Goal: Task Accomplishment & Management: Use online tool/utility

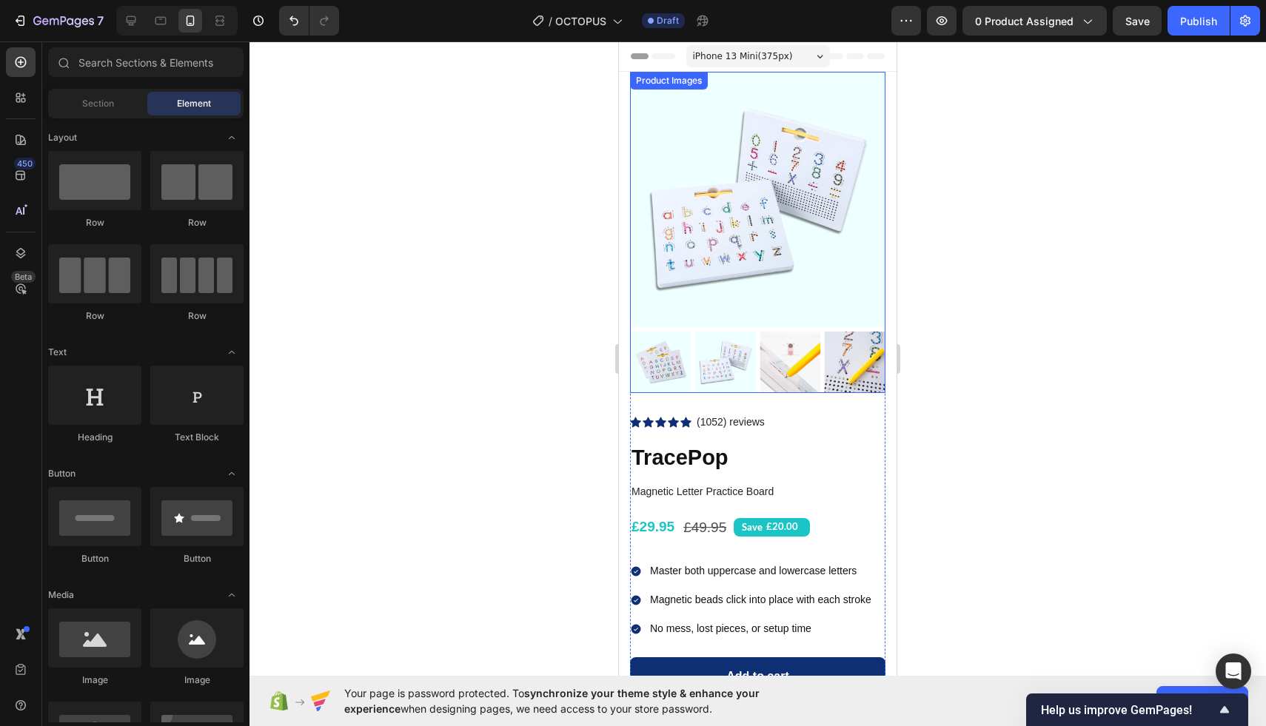
click at [733, 352] on img at bounding box center [725, 362] width 61 height 61
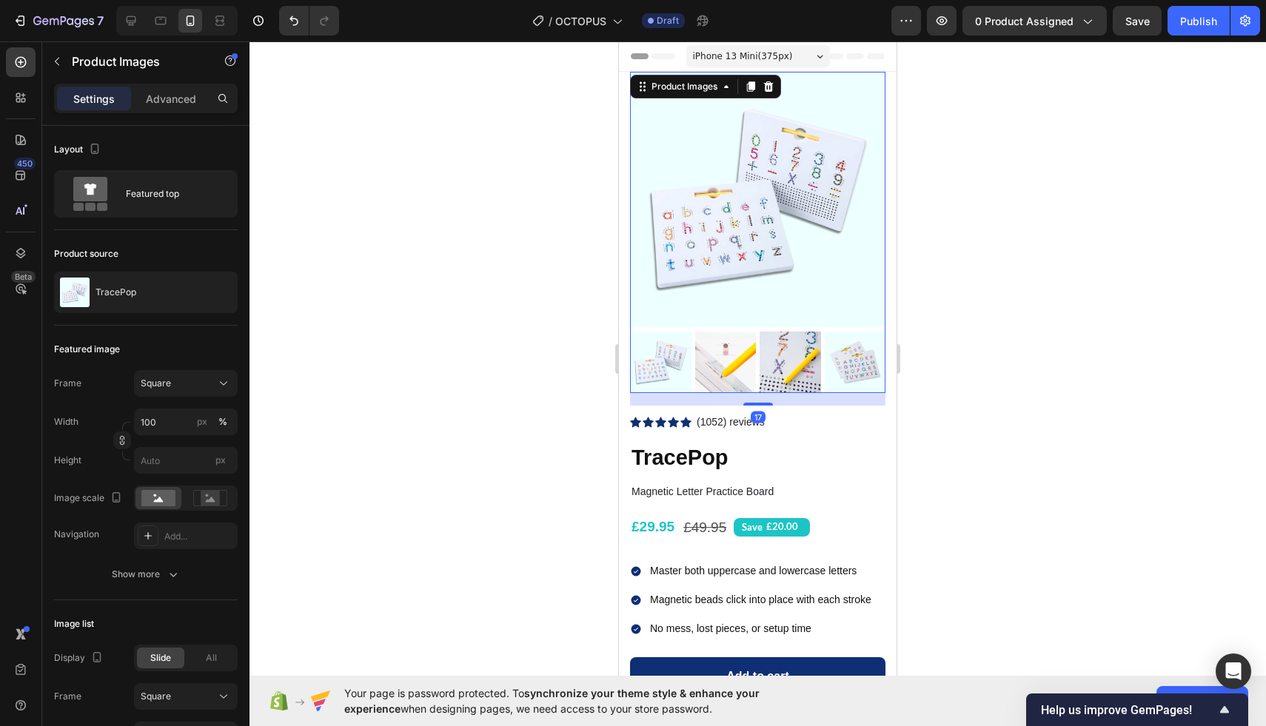
click at [665, 365] on img at bounding box center [660, 362] width 61 height 61
click at [841, 361] on img at bounding box center [855, 362] width 61 height 61
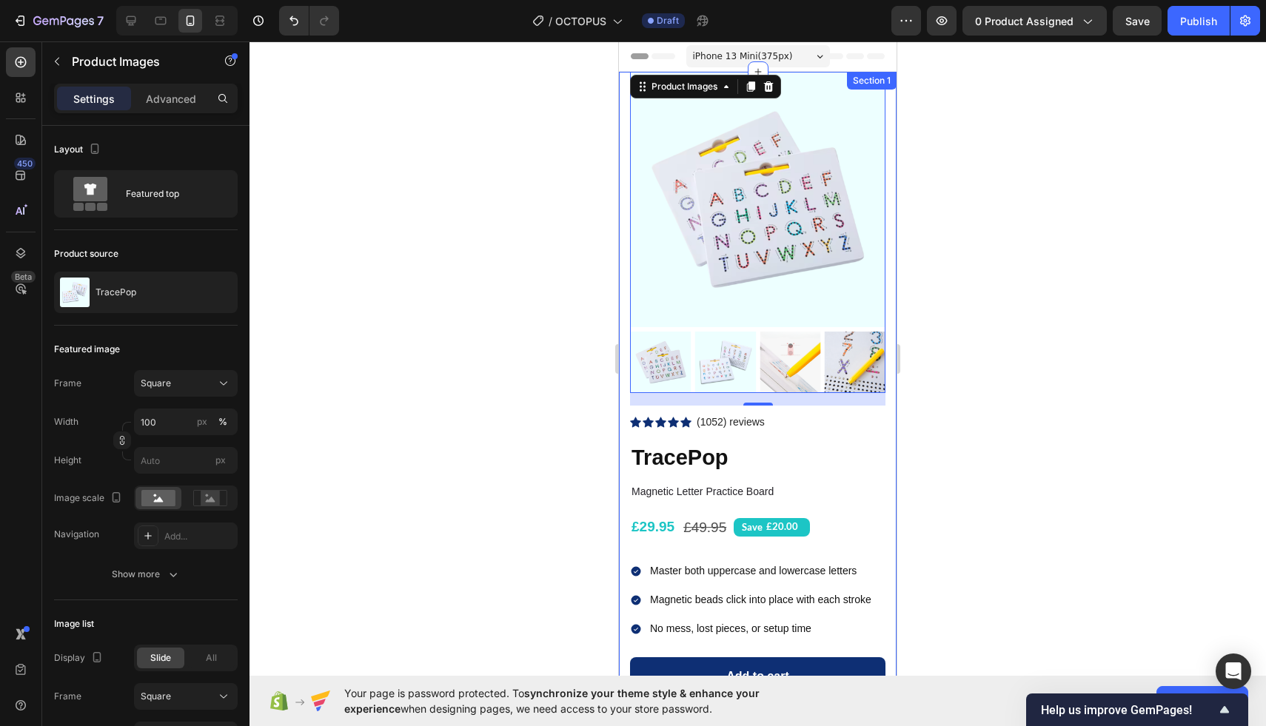
click at [581, 176] on div at bounding box center [758, 383] width 1017 height 685
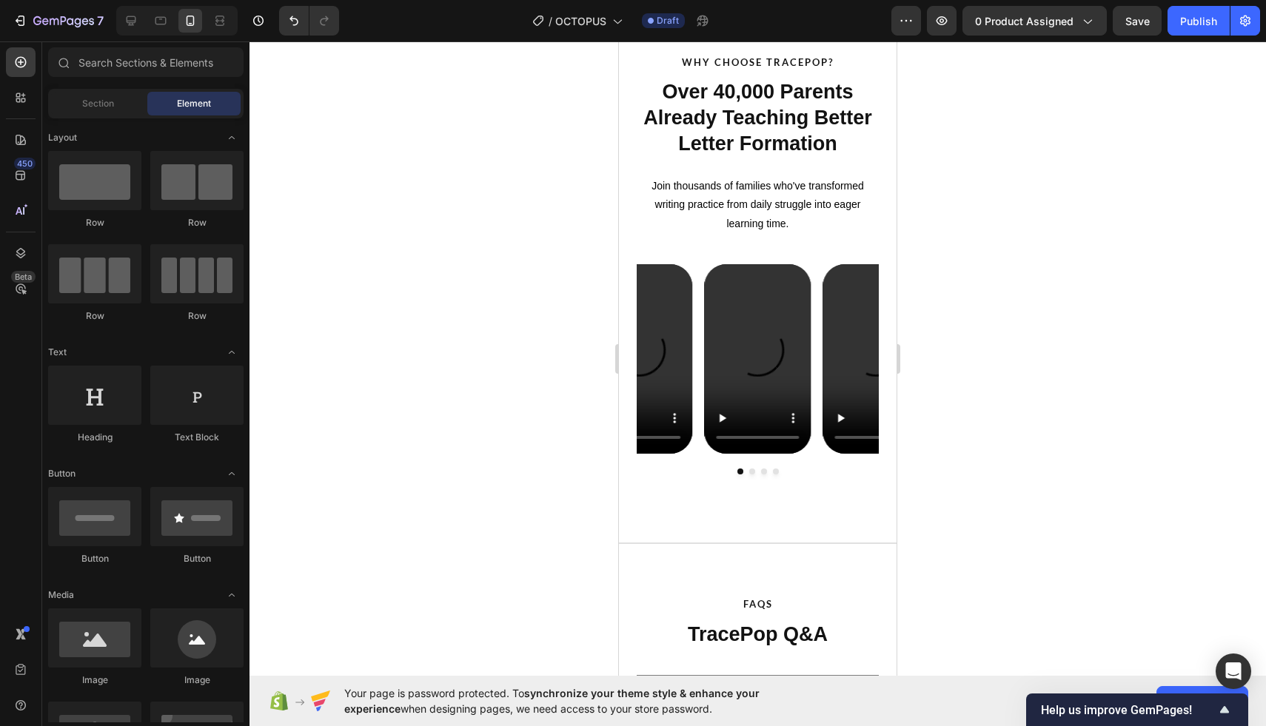
scroll to position [2432, 0]
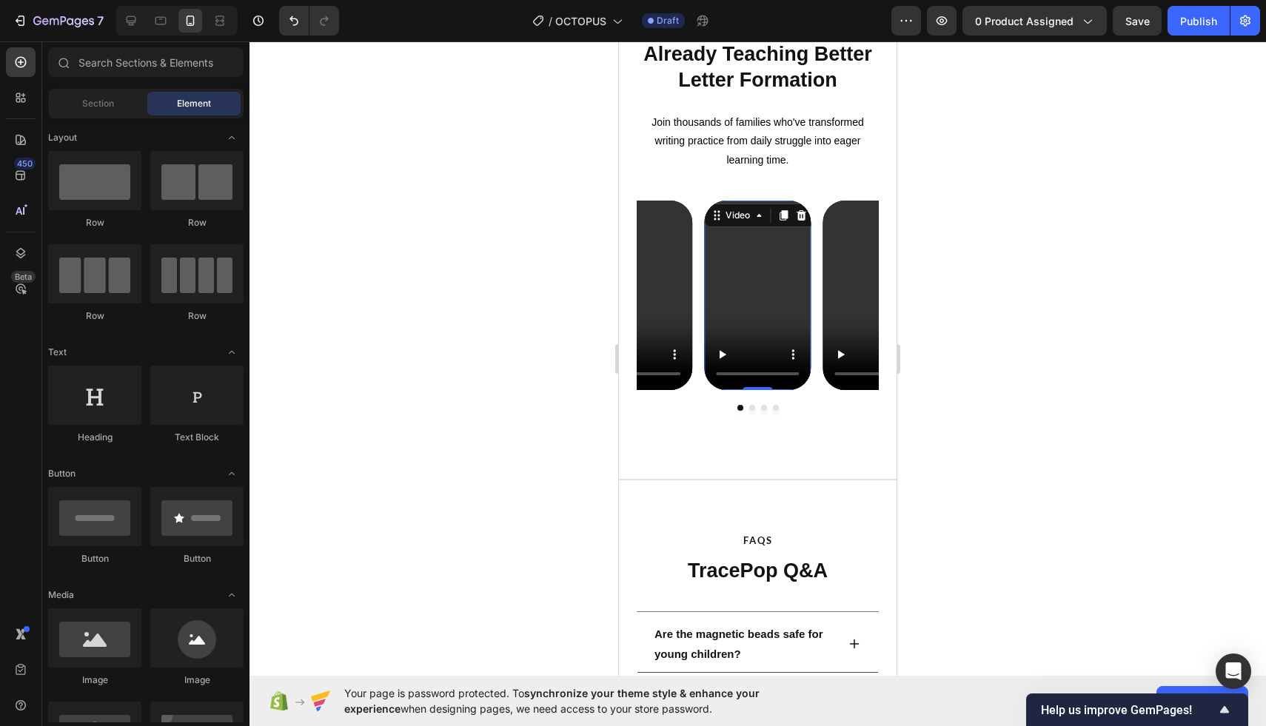
click at [735, 274] on video at bounding box center [757, 296] width 107 height 190
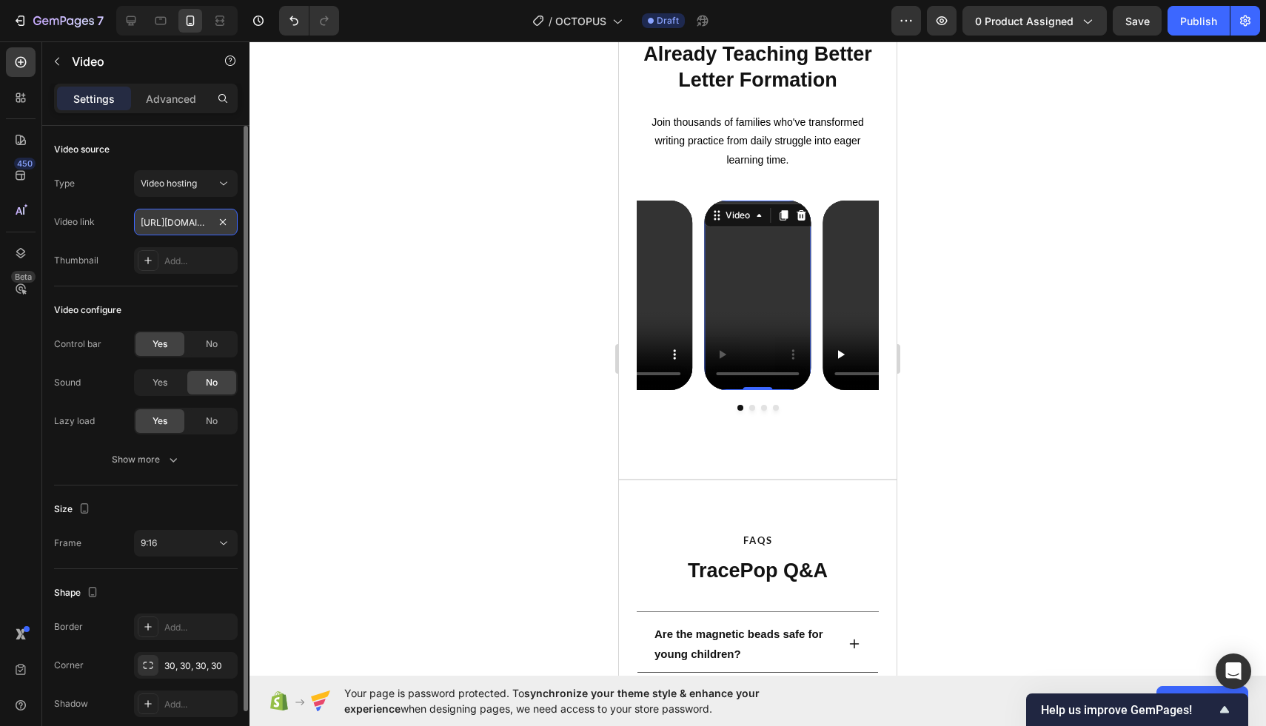
click at [175, 219] on input "[URL][DOMAIN_NAME]" at bounding box center [186, 222] width 104 height 27
click at [175, 183] on span "Video hosting" at bounding box center [169, 183] width 56 height 11
click at [81, 193] on div "Type Video hosting" at bounding box center [146, 183] width 184 height 27
click at [176, 217] on input "[URL][DOMAIN_NAME]" at bounding box center [186, 222] width 104 height 27
paste input "f836459f50df43c38add0edf66f50435"
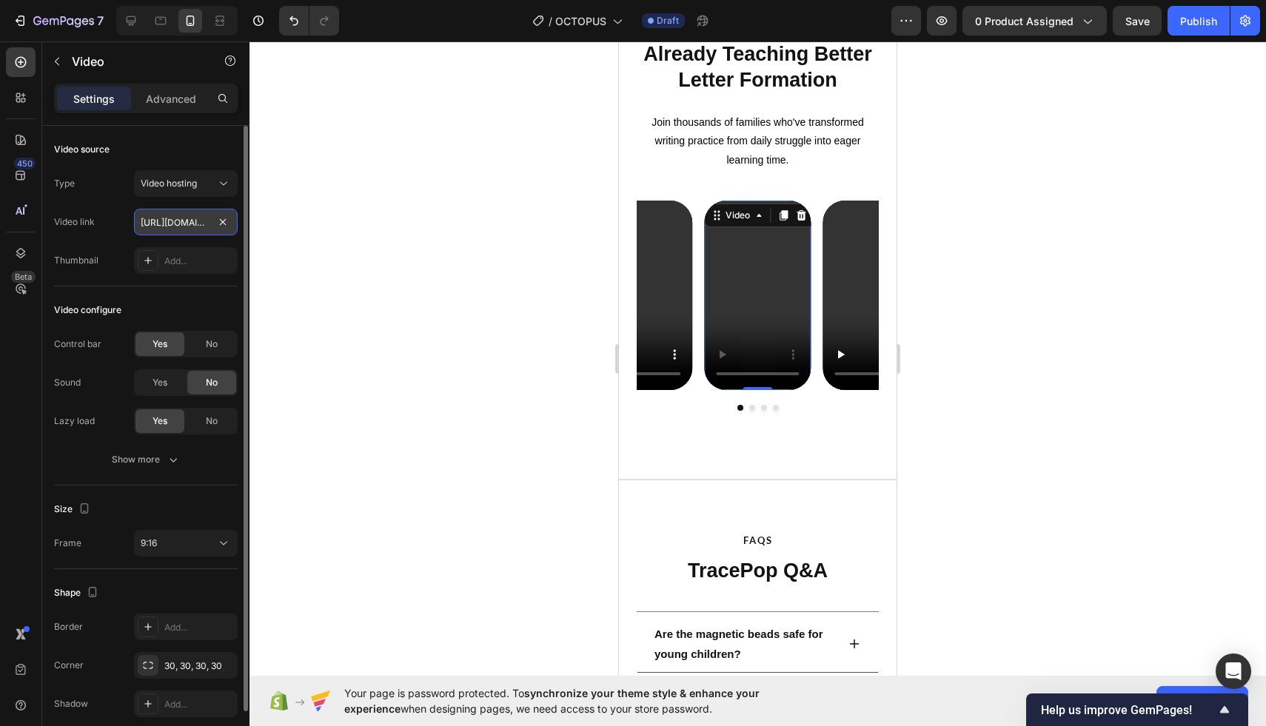
scroll to position [0, 276]
type input "[URL][DOMAIN_NAME]"
click at [843, 267] on video at bounding box center [876, 296] width 107 height 190
click at [173, 224] on input "[URL][DOMAIN_NAME]" at bounding box center [186, 222] width 104 height 27
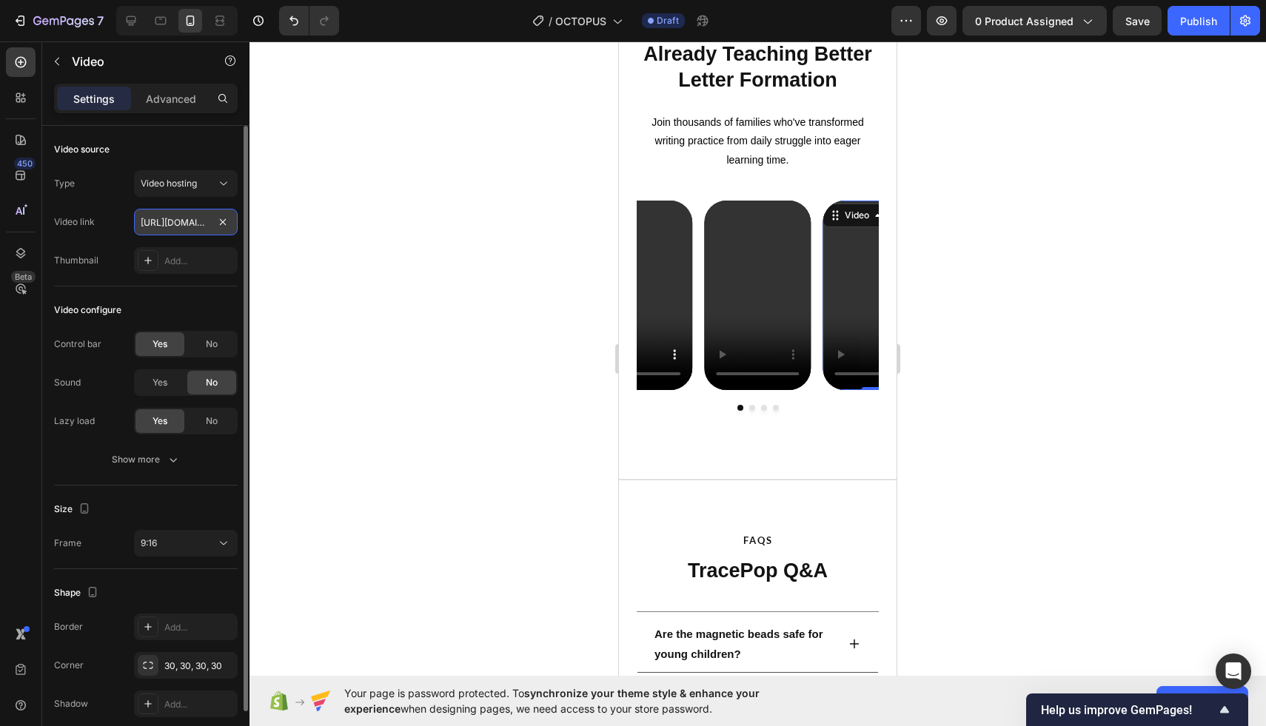
scroll to position [0, 278]
type input "[URL][DOMAIN_NAME]"
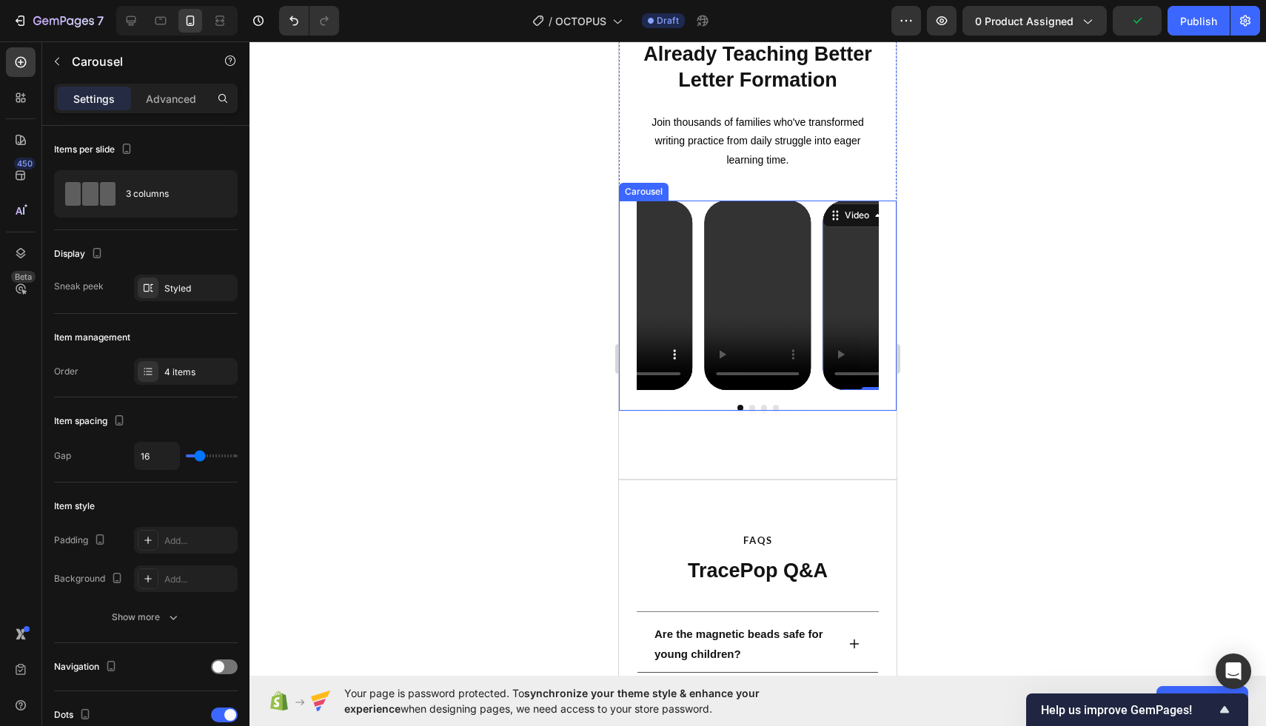
click at [764, 407] on button "Dot" at bounding box center [764, 408] width 6 height 6
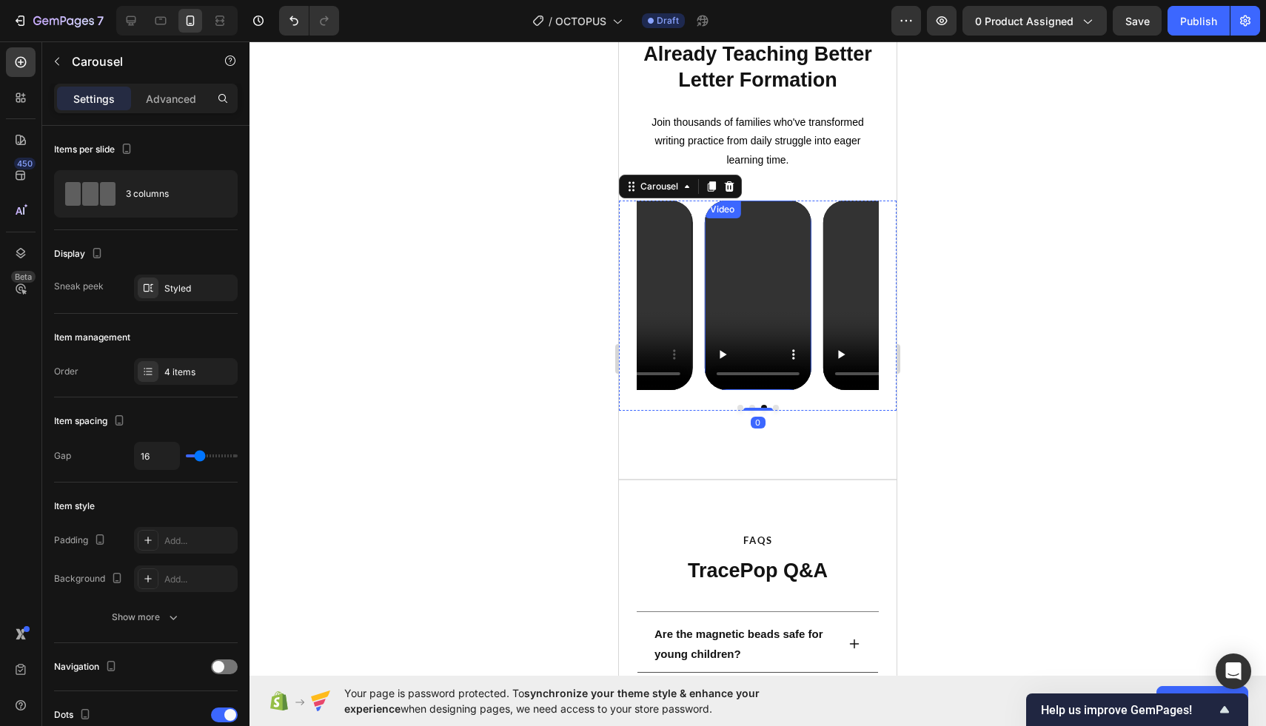
click at [748, 327] on video at bounding box center [757, 296] width 107 height 190
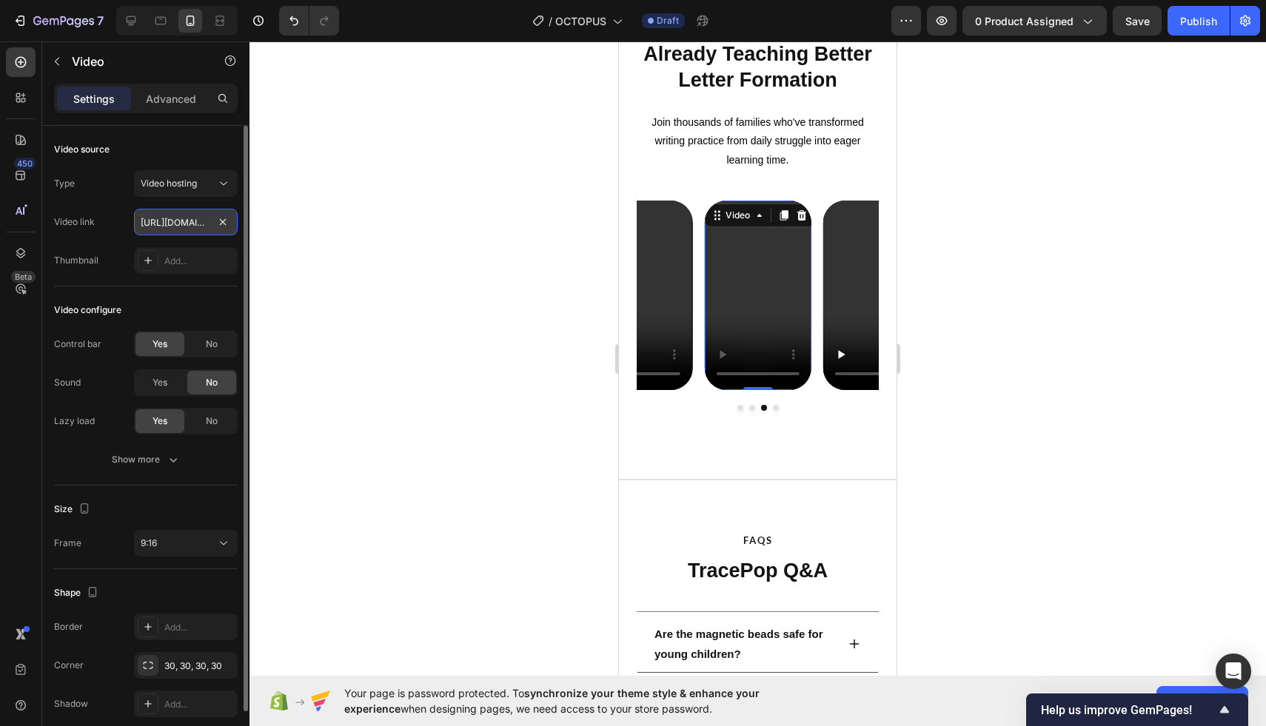
click at [181, 222] on input "[URL][DOMAIN_NAME]" at bounding box center [186, 222] width 104 height 27
type input "[URL][DOMAIN_NAME]"
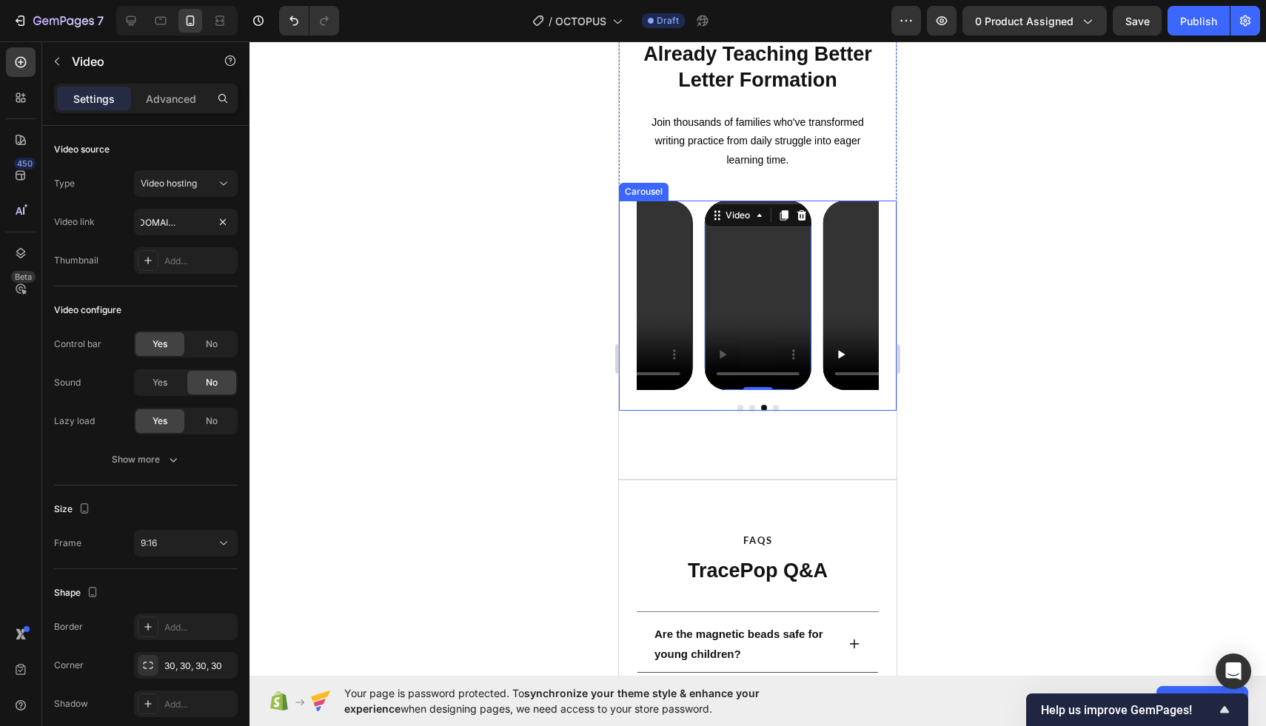
click at [776, 407] on button "Dot" at bounding box center [776, 408] width 6 height 6
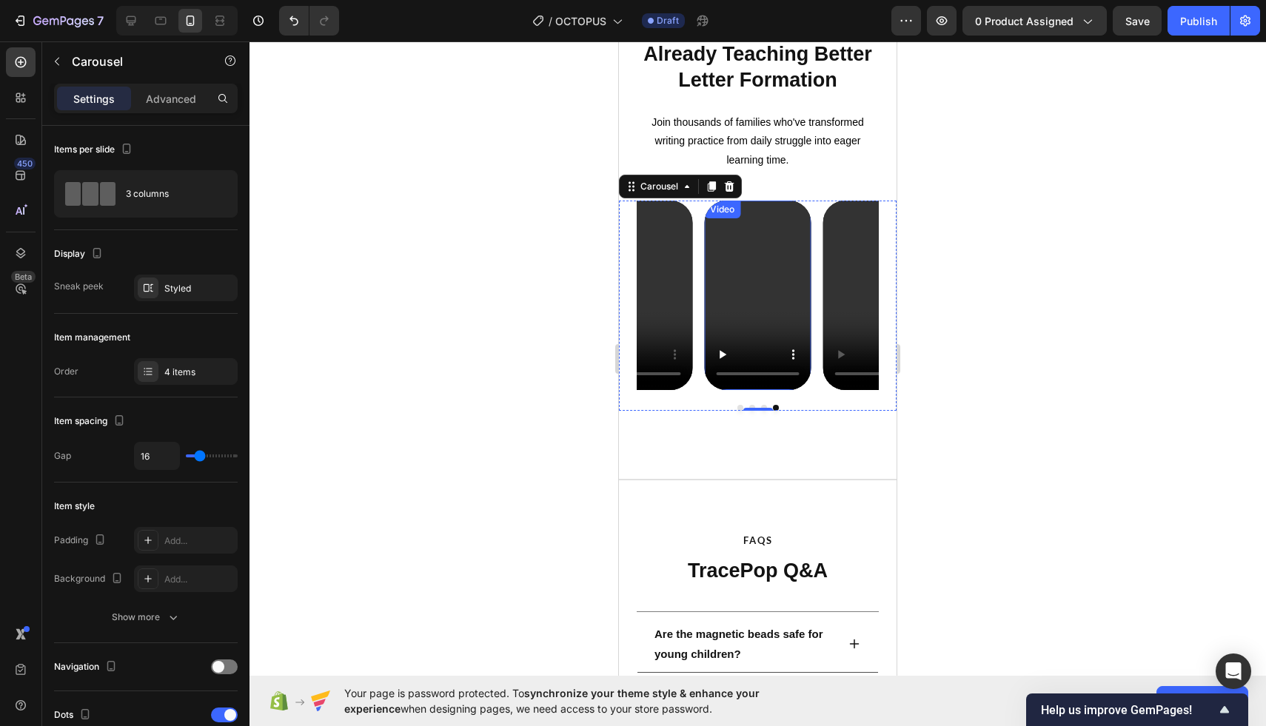
click at [759, 293] on video at bounding box center [757, 296] width 107 height 190
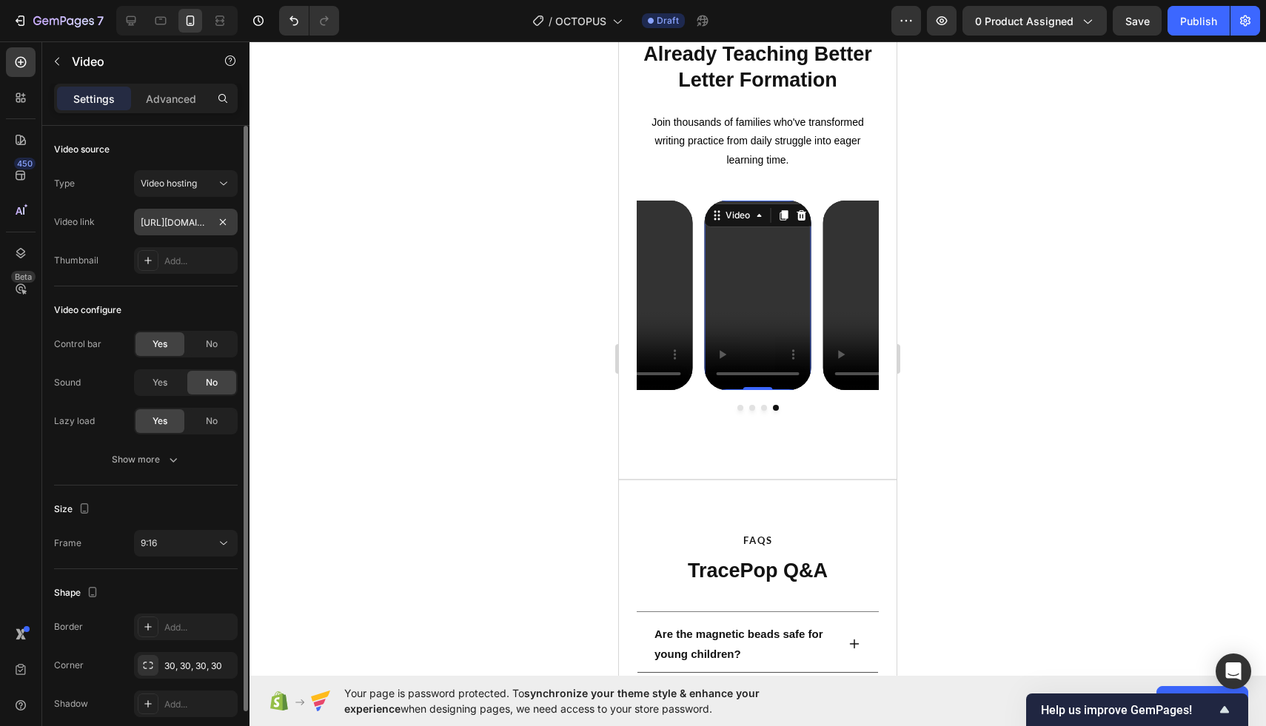
click at [197, 222] on input "[URL][DOMAIN_NAME]" at bounding box center [186, 222] width 104 height 27
type input "[URL][DOMAIN_NAME]"
click at [422, 248] on div at bounding box center [758, 383] width 1017 height 685
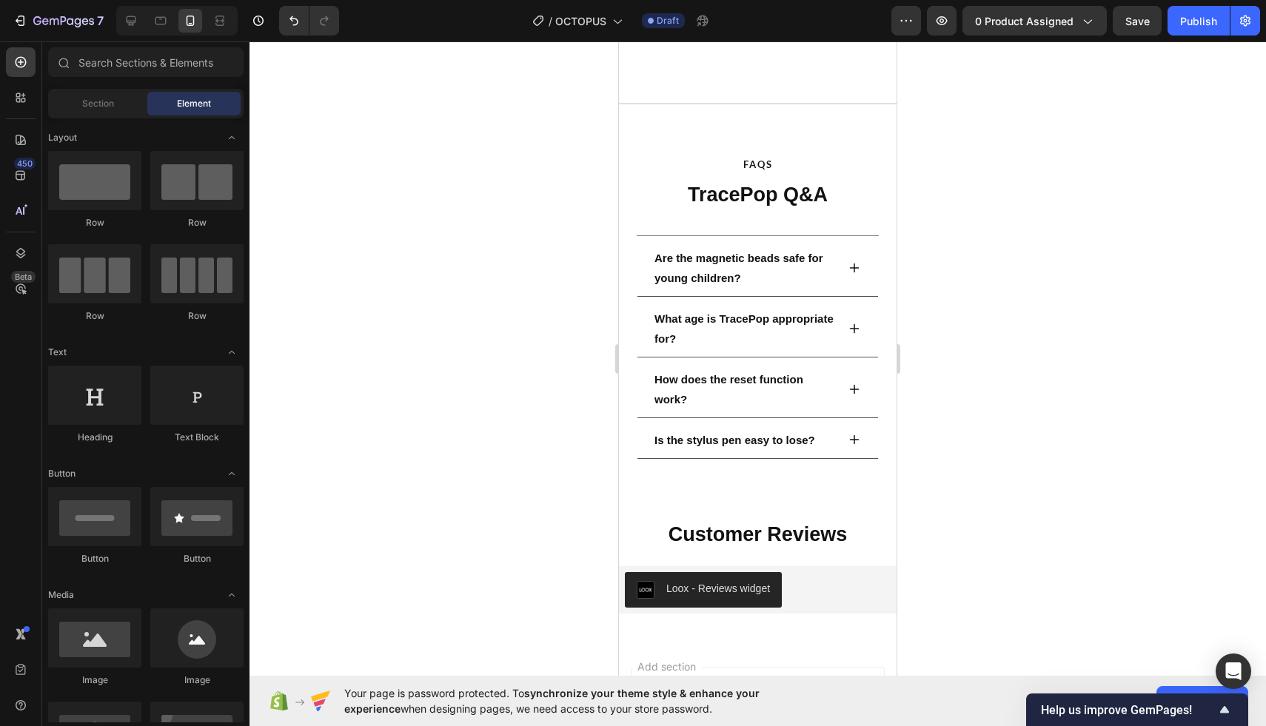
scroll to position [2404, 0]
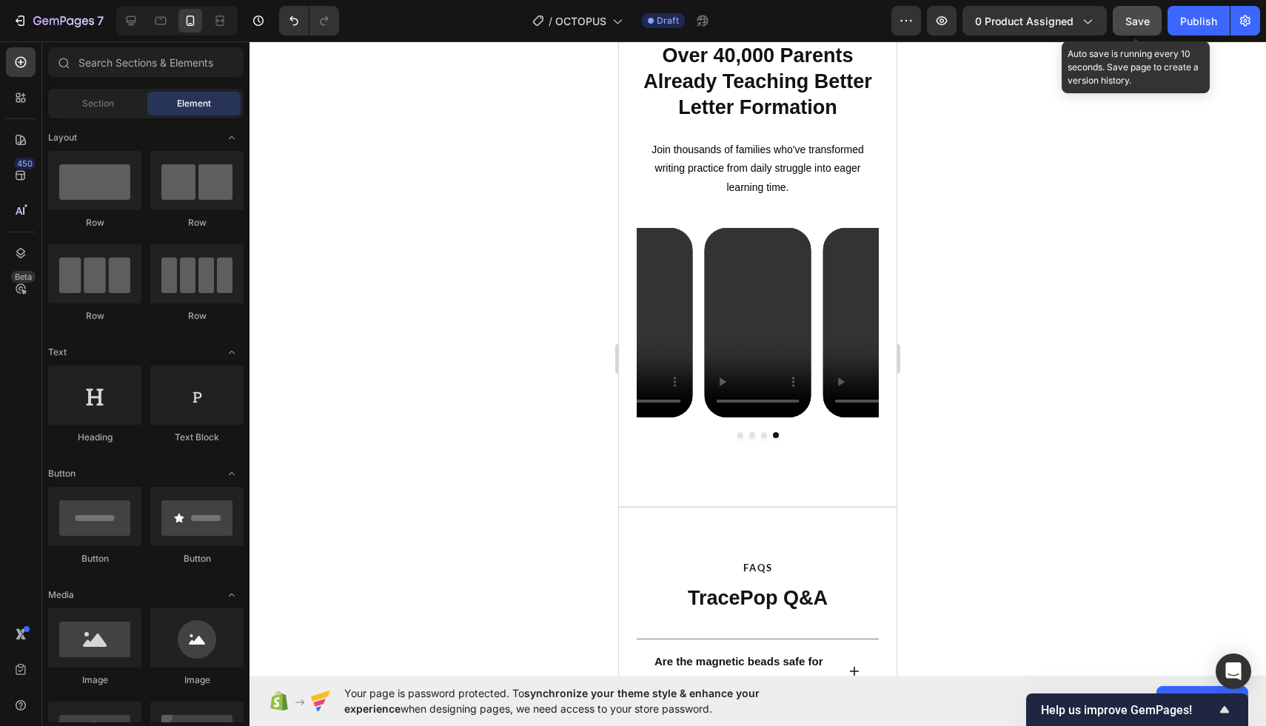
click at [1134, 21] on span "Save" at bounding box center [1138, 21] width 24 height 13
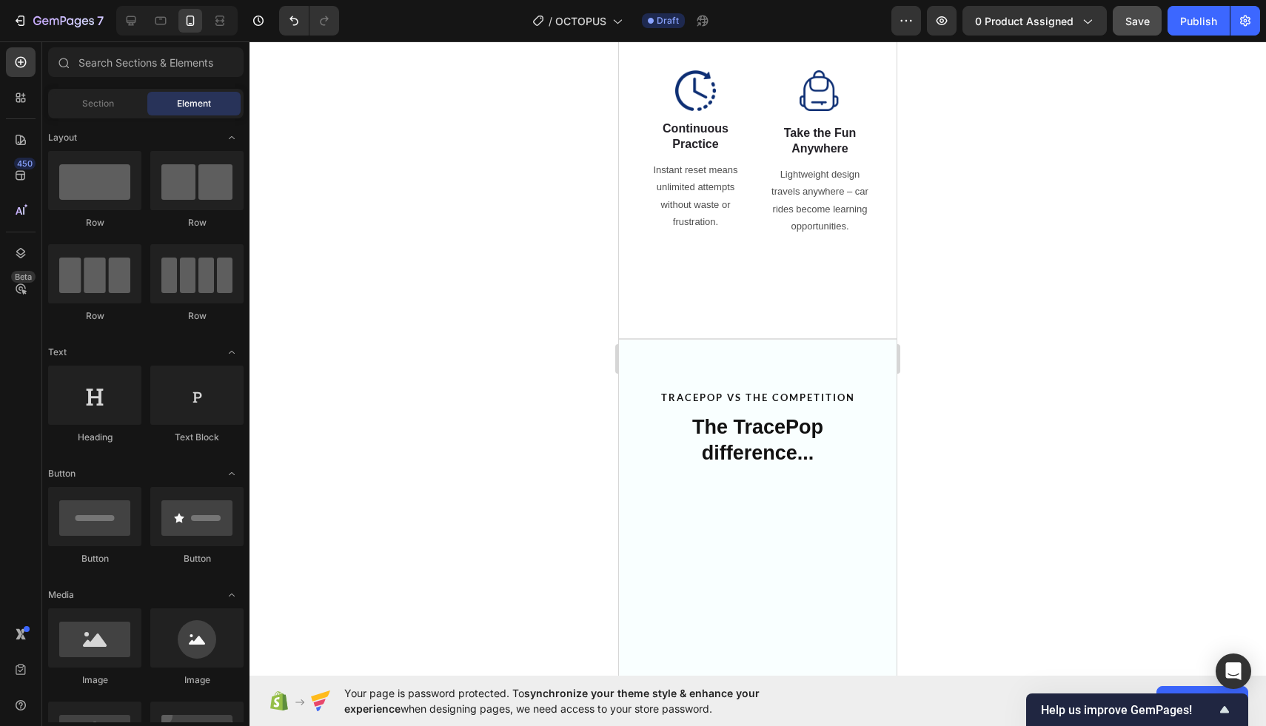
scroll to position [0, 0]
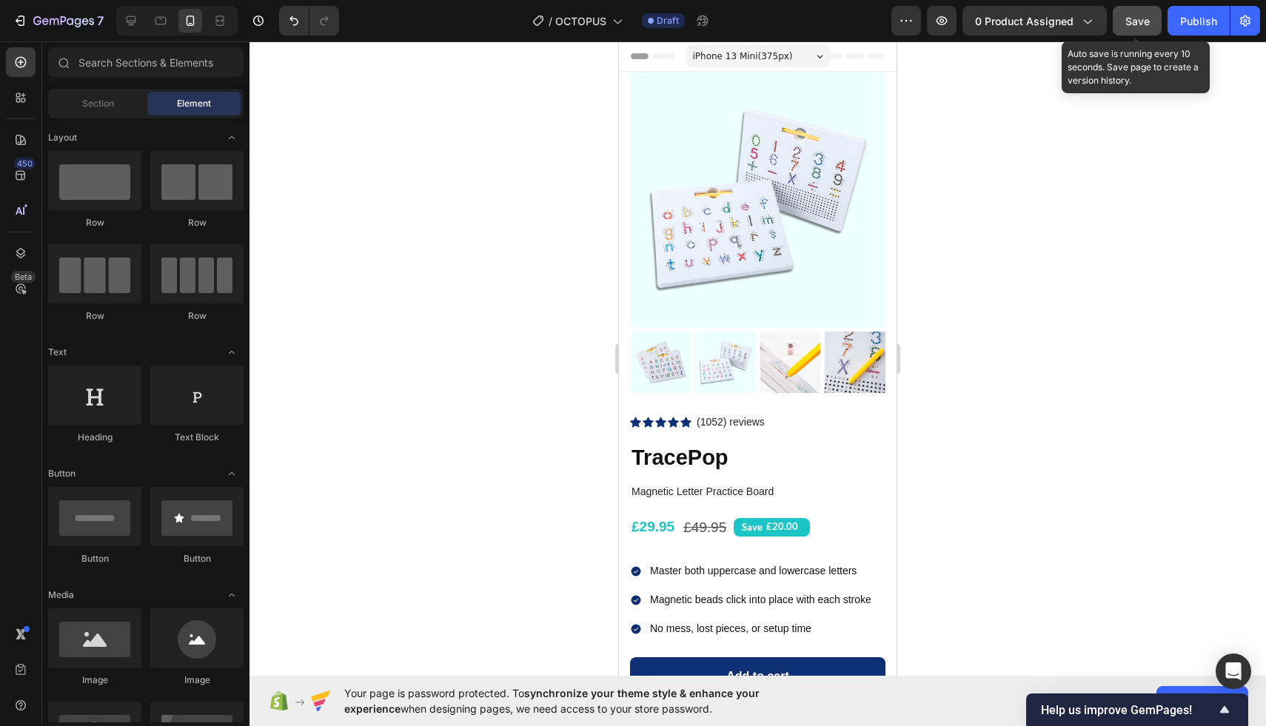
click at [1129, 16] on span "Save" at bounding box center [1138, 21] width 24 height 13
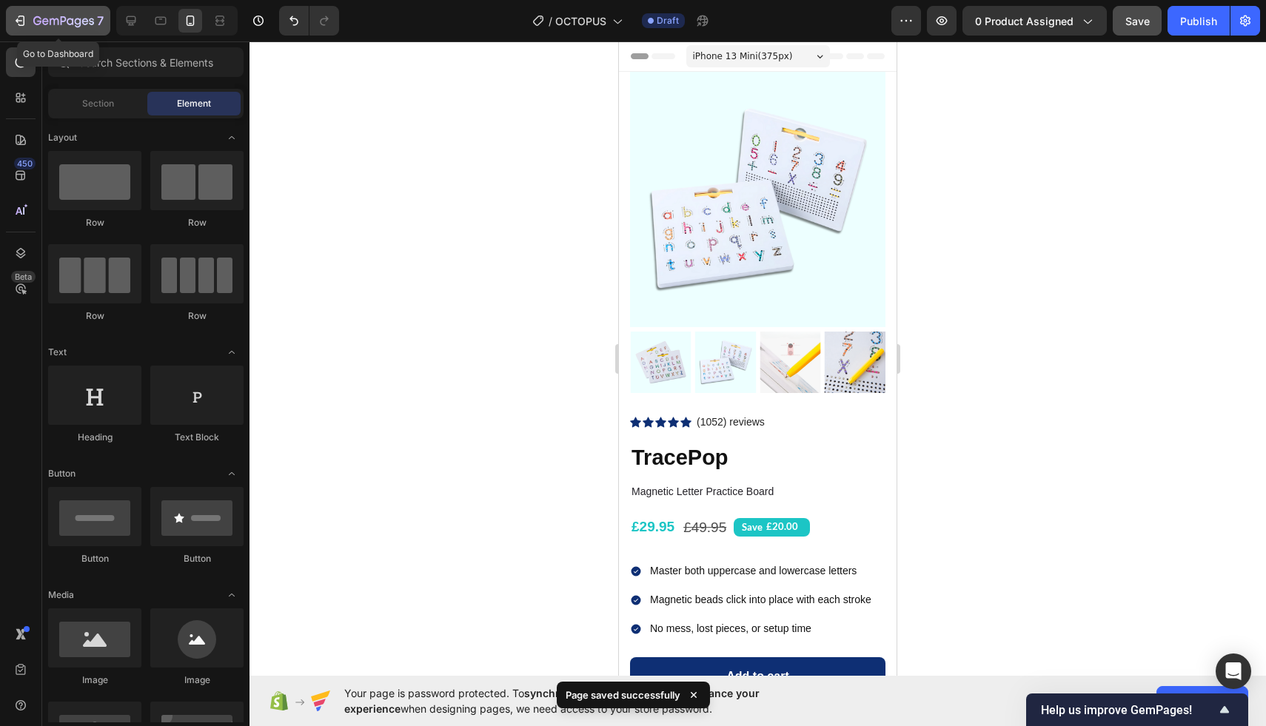
click at [69, 23] on icon "button" at bounding box center [63, 22] width 61 height 13
